Goal: Task Accomplishment & Management: Manage account settings

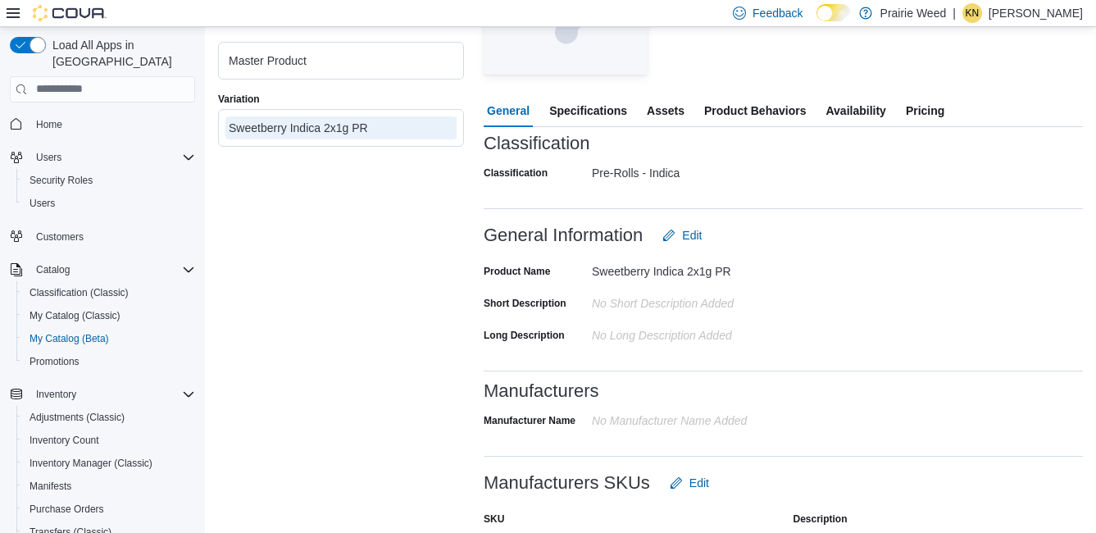
scroll to position [82, 0]
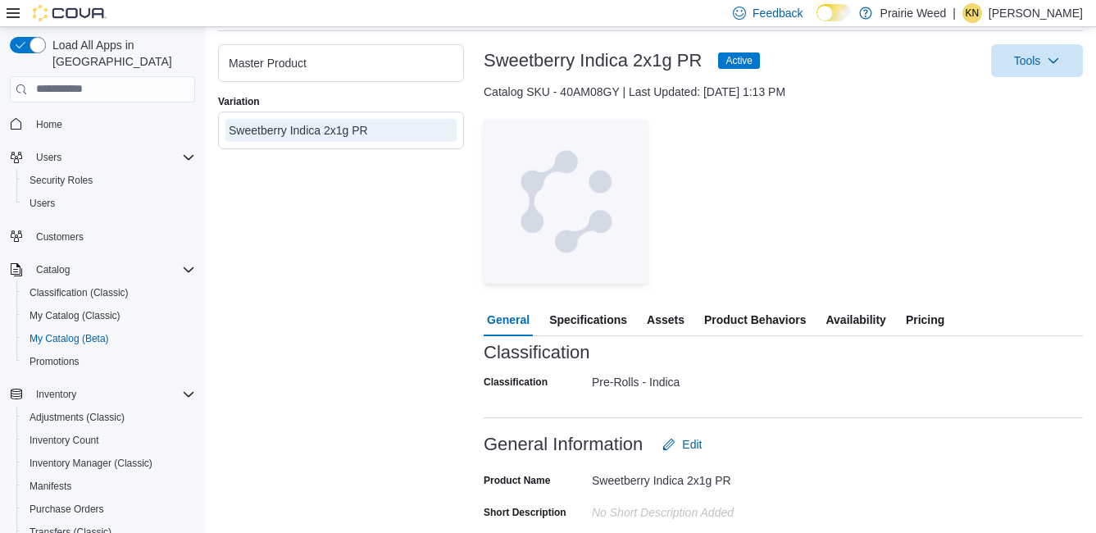
click at [926, 317] on span "Pricing" at bounding box center [924, 319] width 39 height 33
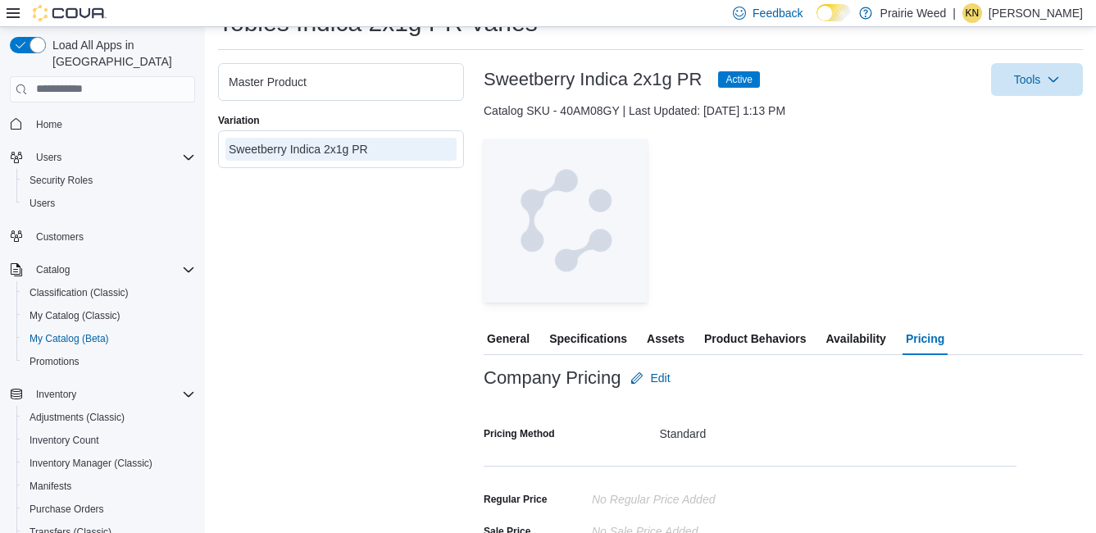
scroll to position [164, 0]
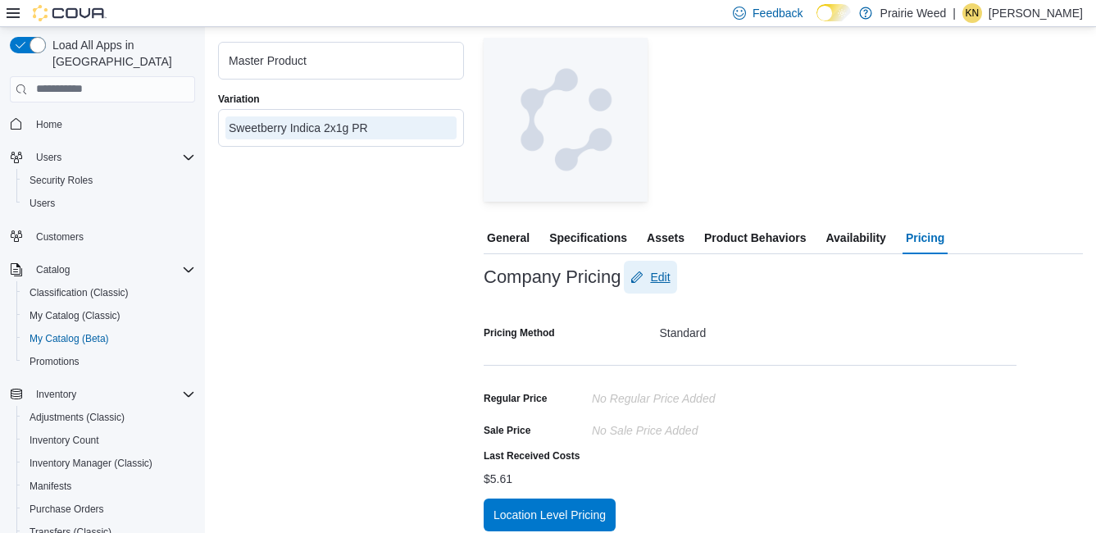
click at [662, 274] on span "Edit" at bounding box center [660, 277] width 20 height 16
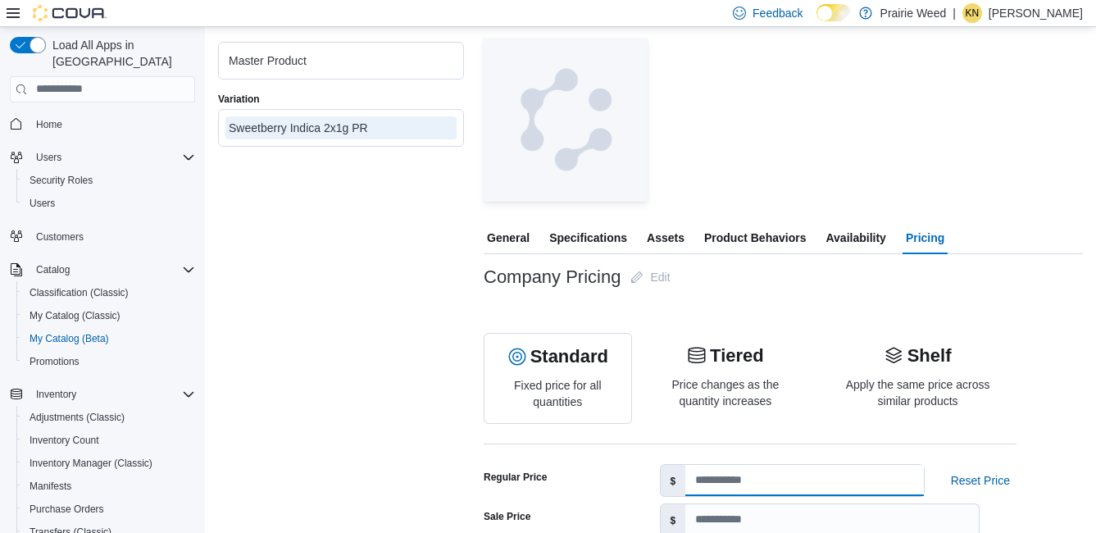
click at [743, 477] on input "number" at bounding box center [804, 480] width 238 height 31
type input "****"
click at [507, 347] on button "Standard" at bounding box center [557, 357] width 101 height 20
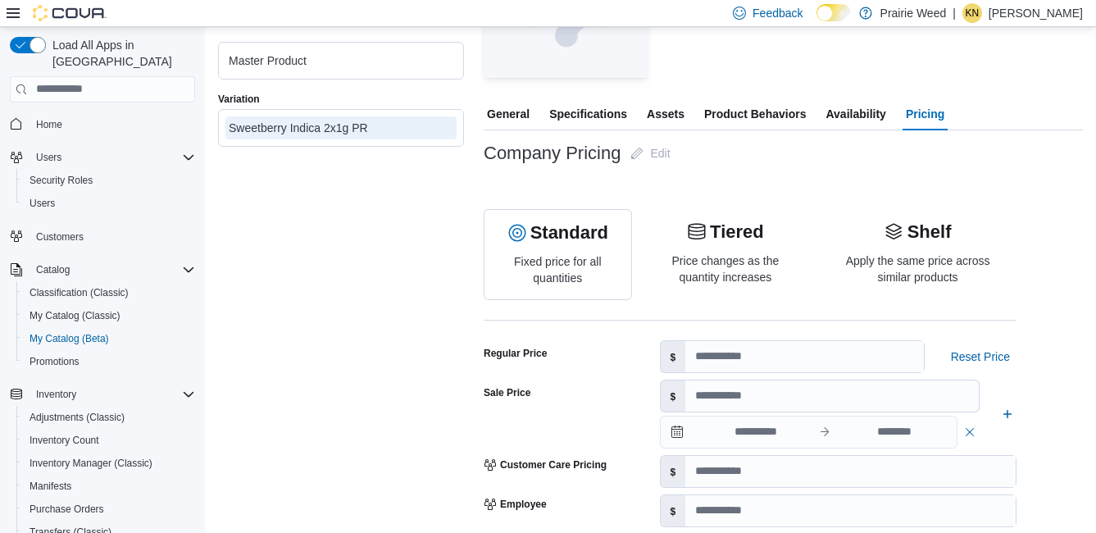
scroll to position [475, 0]
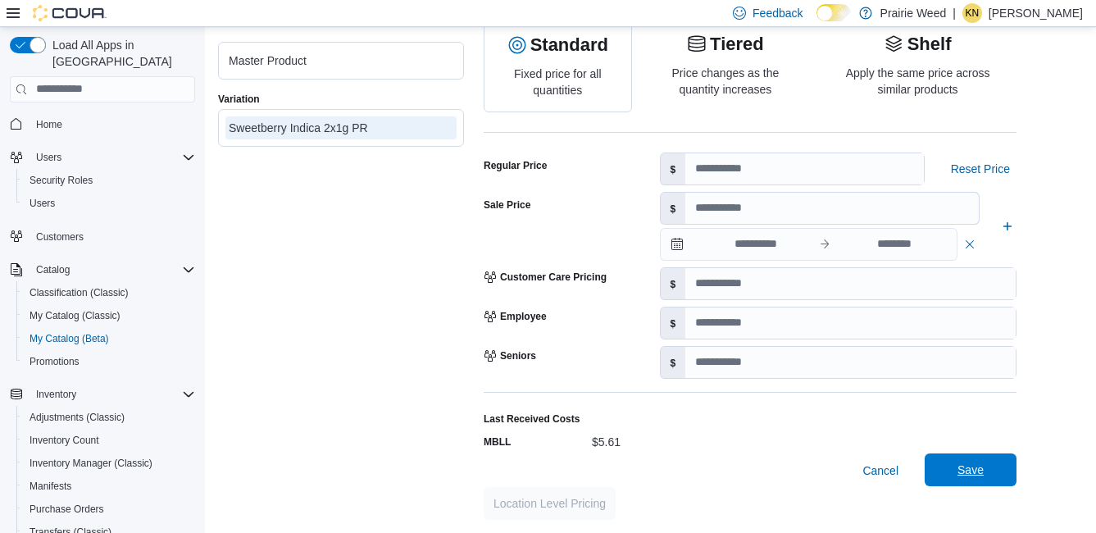
click at [954, 468] on span "Save" at bounding box center [970, 469] width 72 height 33
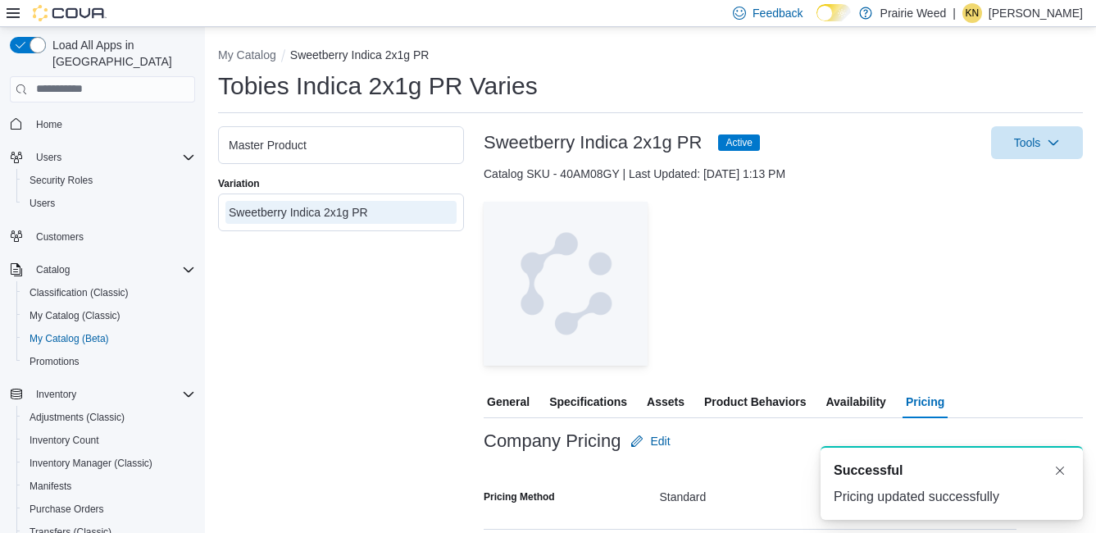
scroll to position [0, 0]
